Goal: Information Seeking & Learning: Learn about a topic

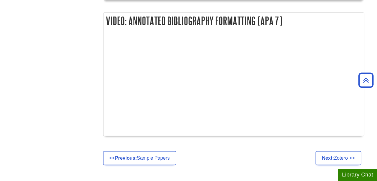
scroll to position [669, 0]
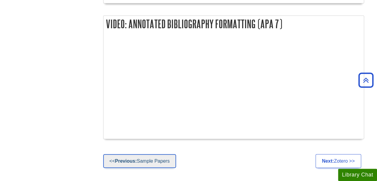
click at [144, 165] on link "<< Previous: Sample Papers" at bounding box center [139, 161] width 73 height 14
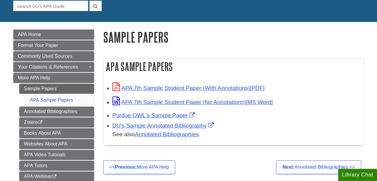
scroll to position [61, 0]
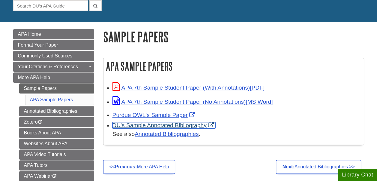
click at [173, 122] on link "DU's Sample Annotated Bibliography" at bounding box center [164, 125] width 103 height 6
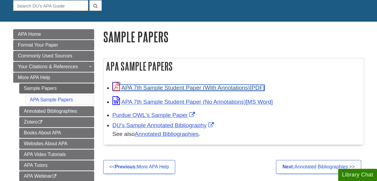
click at [171, 87] on link "APA 7th Sample Student Paper (With Annotations)" at bounding box center [189, 87] width 152 height 6
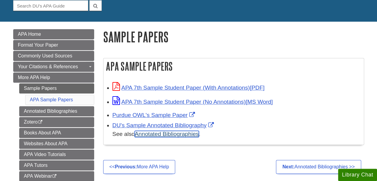
click at [146, 133] on link "Annotated Bibliographies" at bounding box center [167, 134] width 64 height 6
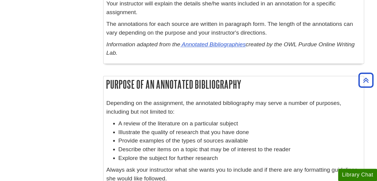
scroll to position [465, 0]
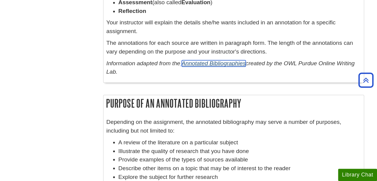
click at [207, 63] on link "Annotated Bibliographies" at bounding box center [214, 63] width 64 height 6
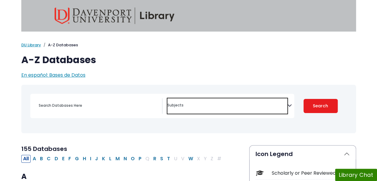
click at [191, 101] on span "Search filters" at bounding box center [228, 104] width 120 height 7
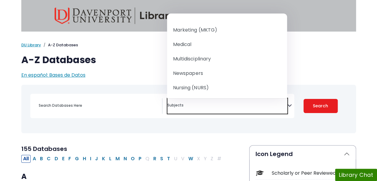
scroll to position [526, 0]
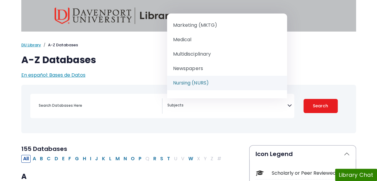
select select "219076"
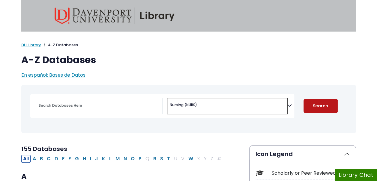
click at [334, 102] on button "Search" at bounding box center [321, 106] width 34 height 14
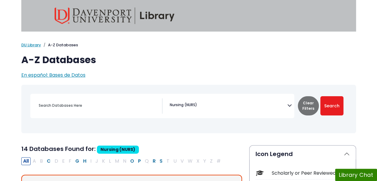
scroll to position [85, 0]
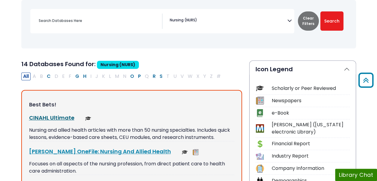
click at [59, 116] on link "CINAHL Ultimate This link opens in a new window" at bounding box center [51, 118] width 45 height 8
